Goal: Find specific page/section: Find specific page/section

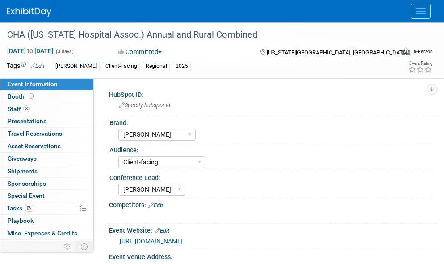
select select "[PERSON_NAME]"
select select "Client-facing"
select select "[PERSON_NAME]"
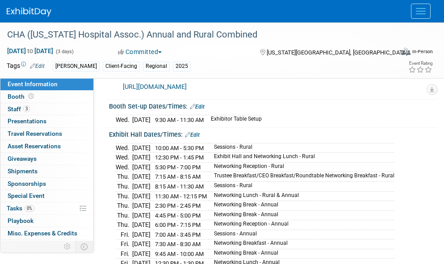
click at [373, 71] on div "Event Rating" at bounding box center [397, 68] width 72 height 16
click at [0, 0] on link "Search" at bounding box center [0, 0] width 0 height 0
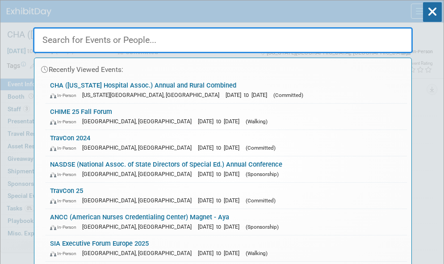
click at [318, 38] on input "text" at bounding box center [222, 40] width 379 height 26
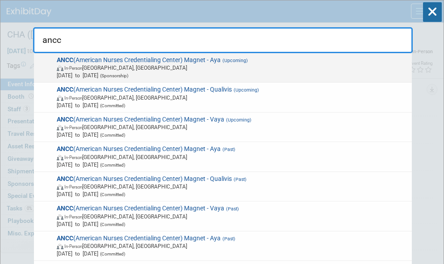
type input "ancc"
click at [182, 67] on span "In-Person [GEOGRAPHIC_DATA], [GEOGRAPHIC_DATA]" at bounding box center [233, 68] width 352 height 8
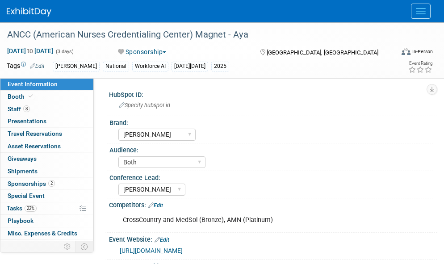
select select "[PERSON_NAME]"
select select "Both"
select select "[PERSON_NAME]"
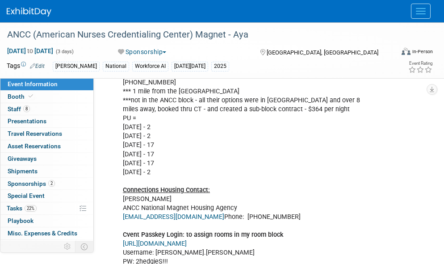
scroll to position [280, 0]
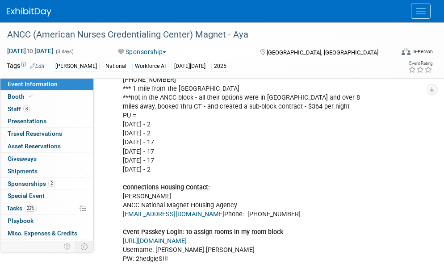
drag, startPoint x: 449, startPoint y: 61, endPoint x: 433, endPoint y: 129, distance: 69.7
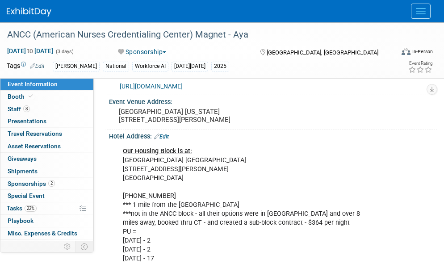
scroll to position [160, 0]
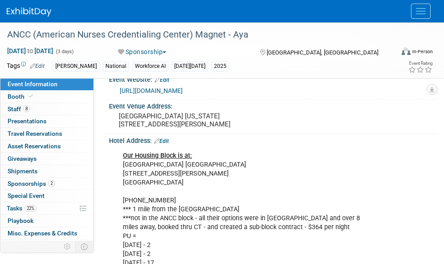
click at [0, 0] on link "Events" at bounding box center [0, 0] width 0 height 0
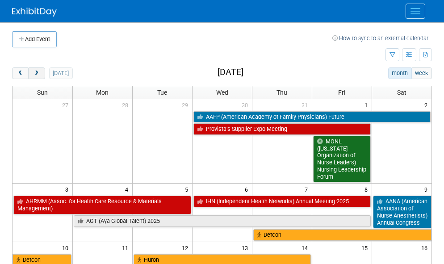
click at [39, 74] on span "next" at bounding box center [36, 74] width 7 height 6
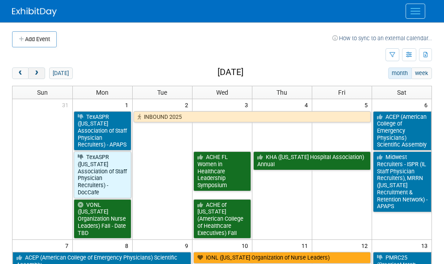
click at [39, 74] on span "next" at bounding box center [36, 74] width 7 height 6
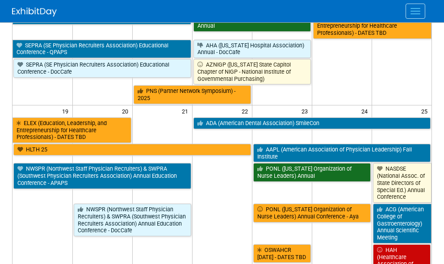
scroll to position [440, 0]
